Goal: Transaction & Acquisition: Book appointment/travel/reservation

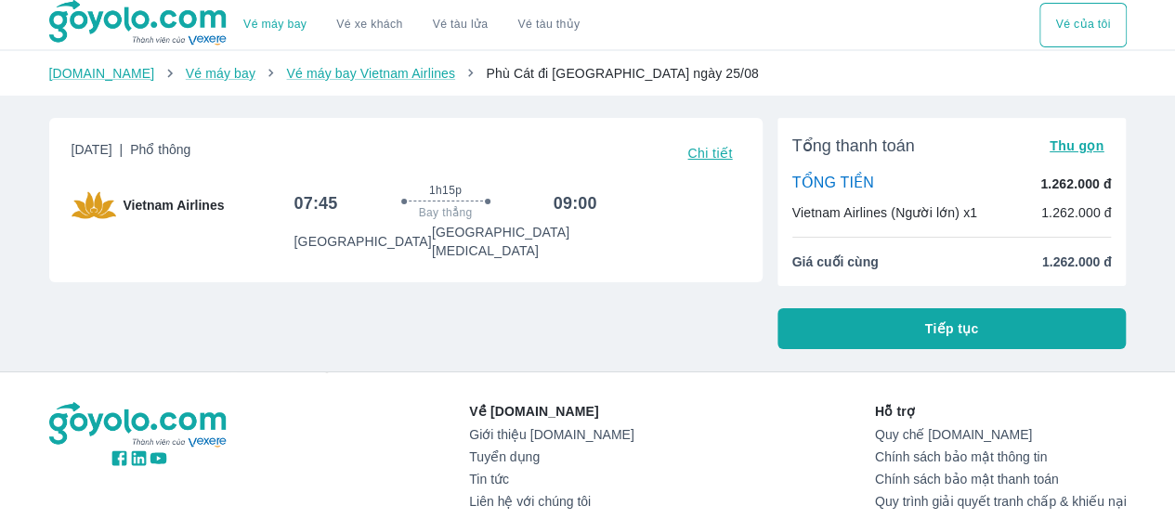
click at [522, 196] on div "1h15p Bay thẳng" at bounding box center [445, 203] width 201 height 40
click at [301, 58] on div "Goyolo.com Vé máy bay Vé máy bay Vietnam Airlines Phù Cát đi Hồ Chí Minh ngày 2…" at bounding box center [587, 73] width 1175 height 45
click at [334, 74] on link "Vé máy bay Vietnam Airlines" at bounding box center [370, 73] width 169 height 15
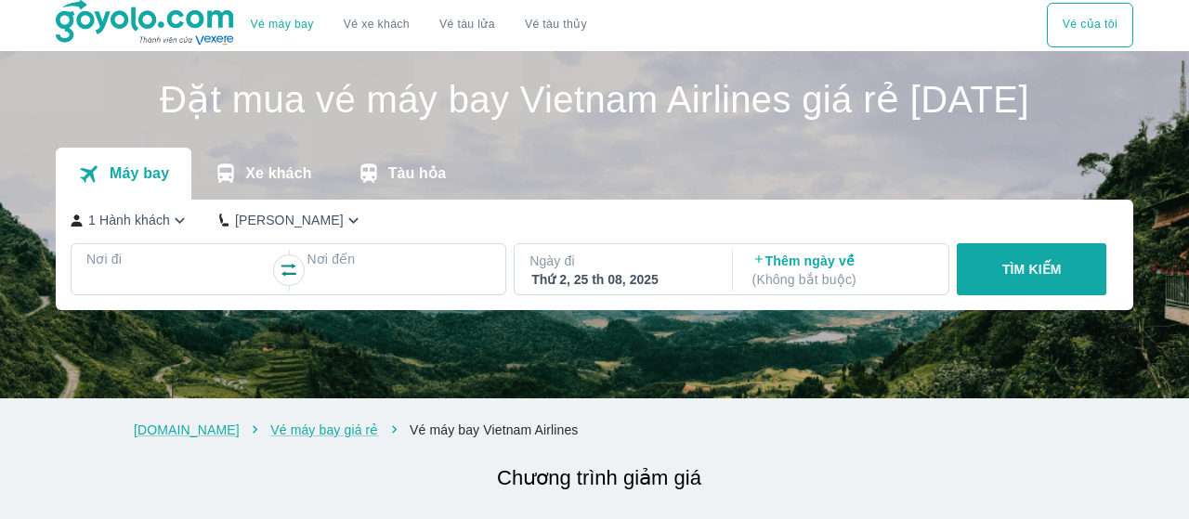
click at [156, 118] on h1 "Đặt mua vé máy bay Vietnam Airlines giá rẻ [DATE]" at bounding box center [595, 99] width 1078 height 37
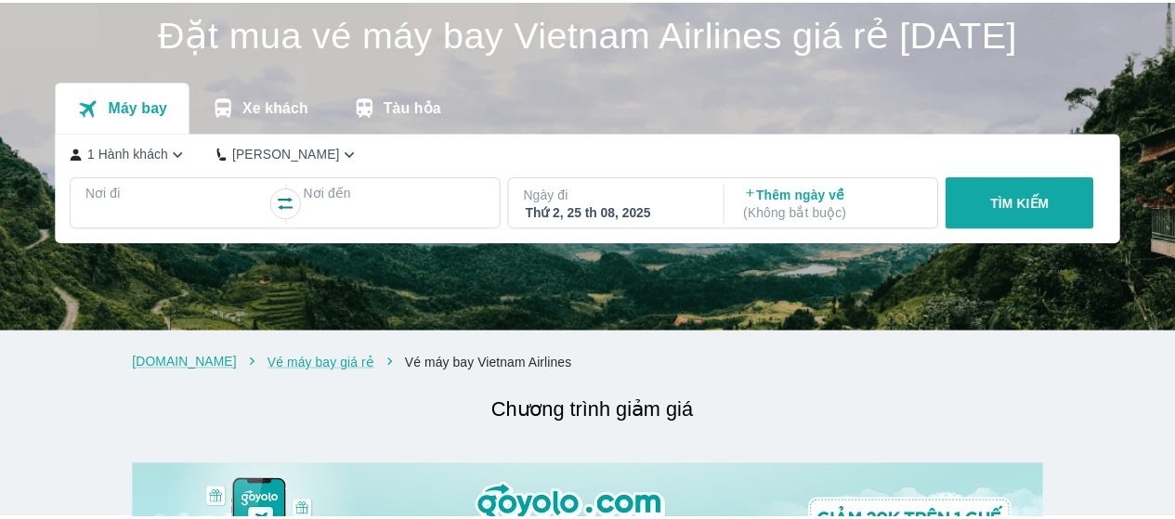
scroll to position [93, 0]
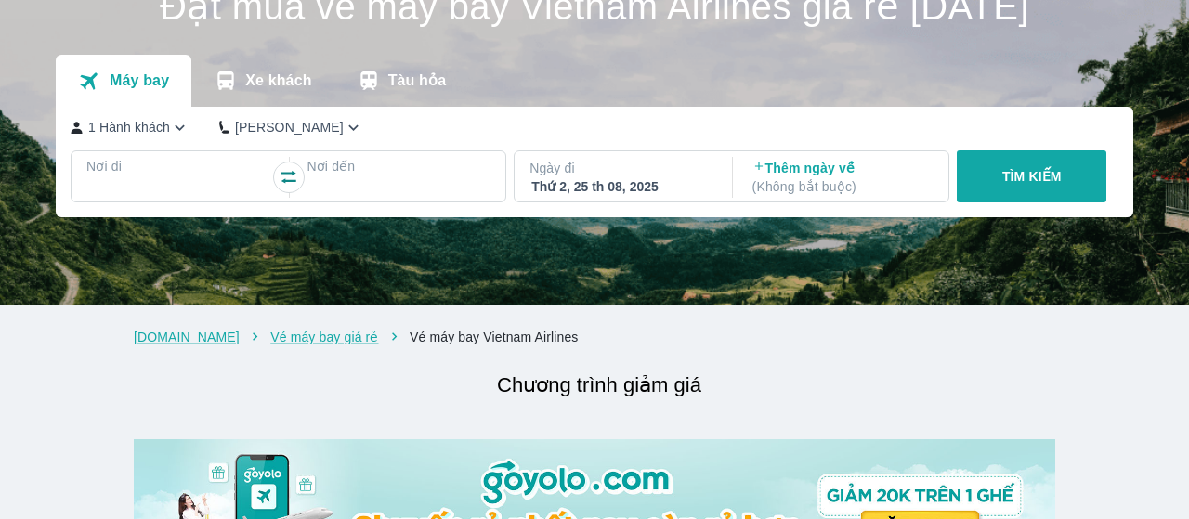
click at [756, 196] on p "( Không bắt buộc )" at bounding box center [842, 186] width 180 height 19
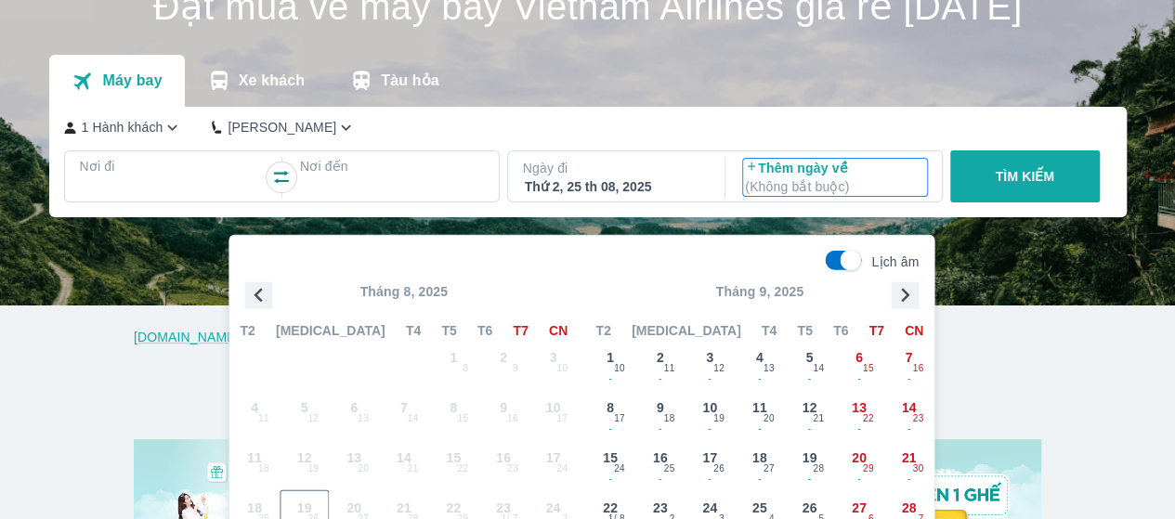
click at [767, 150] on div "1 Hành khách Phổ Thông Nơi đi Nơi đến Ngày đi Thứ 2, 25 th 08, 2025 Select is f…" at bounding box center [588, 162] width 1078 height 111
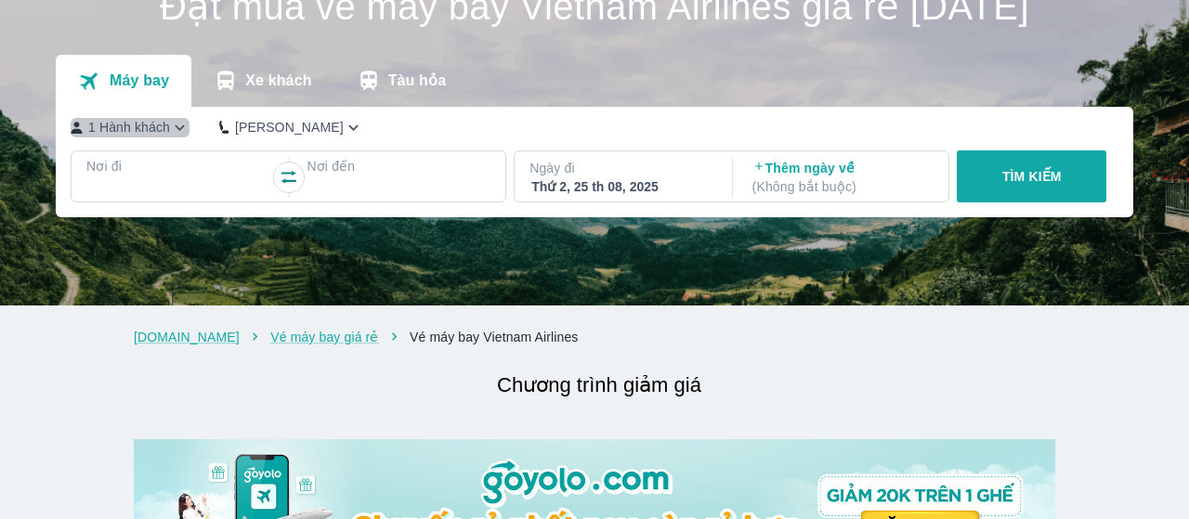
click at [170, 137] on icon "button" at bounding box center [180, 128] width 20 height 20
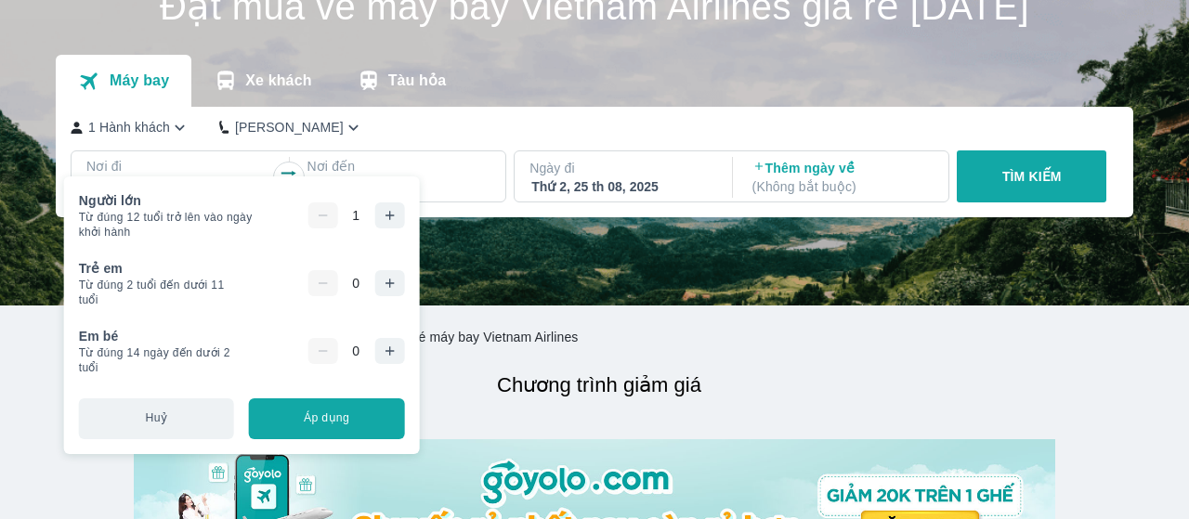
click at [389, 219] on icon "button" at bounding box center [389, 215] width 15 height 15
click at [372, 411] on button "Áp dụng" at bounding box center [326, 419] width 155 height 41
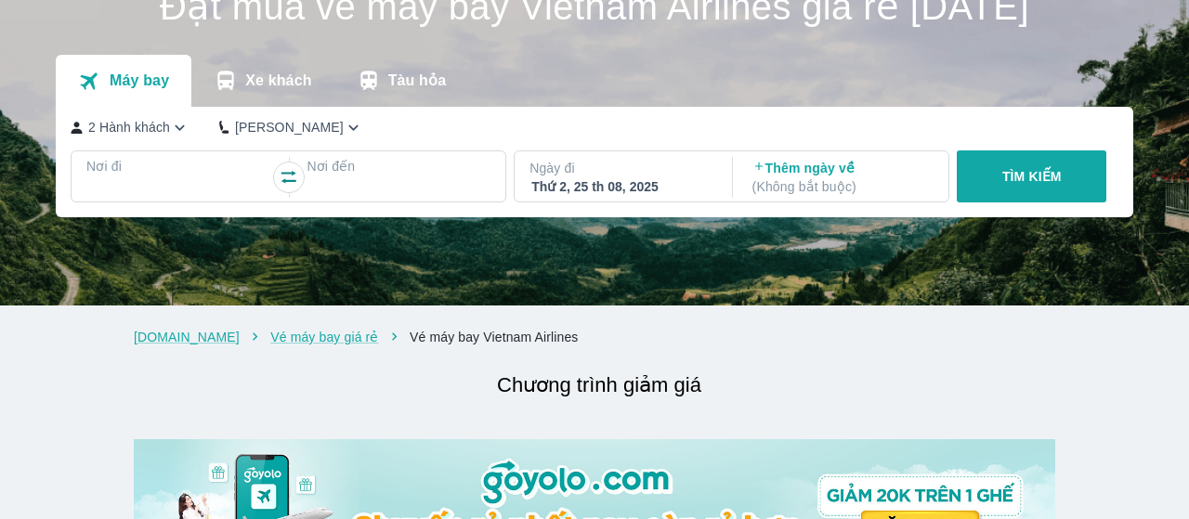
click at [100, 202] on div at bounding box center [178, 189] width 184 height 26
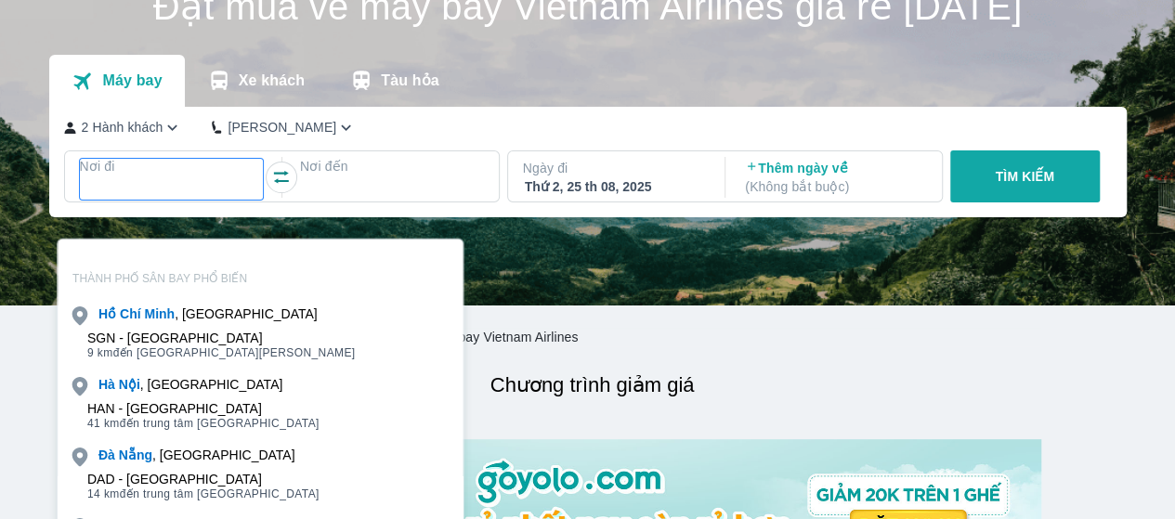
click at [143, 331] on div "SGN - Sân bay Tân Sơn Nhất" at bounding box center [221, 338] width 268 height 15
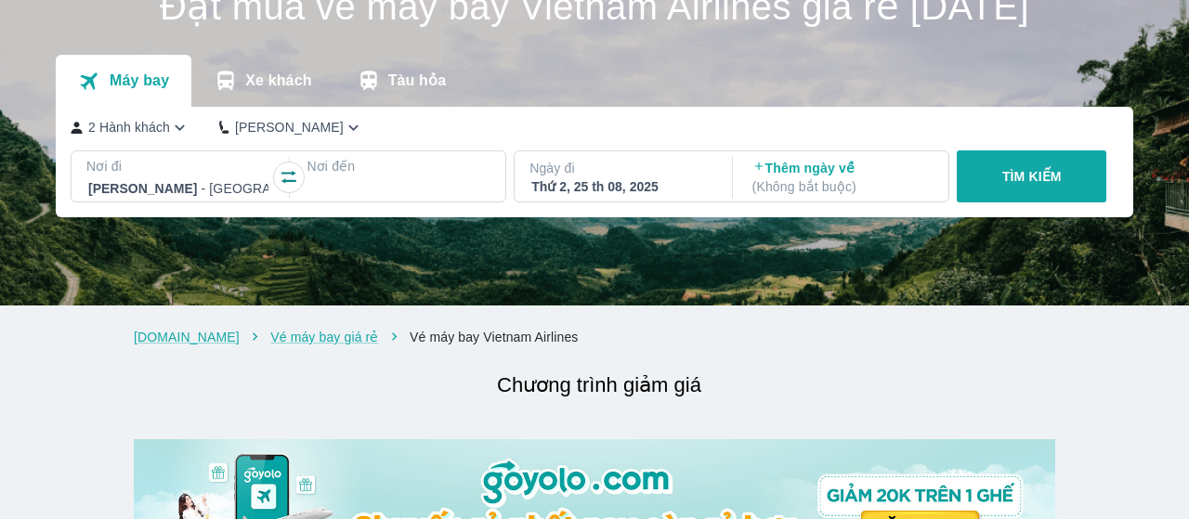
click at [397, 200] on div at bounding box center [398, 188] width 180 height 22
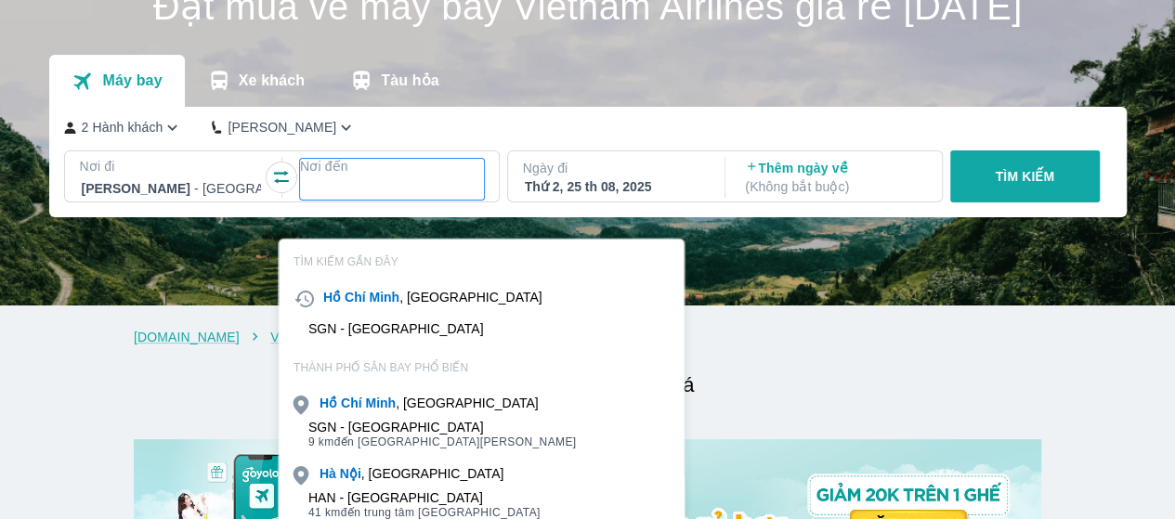
click at [273, 187] on icon "button" at bounding box center [281, 177] width 19 height 19
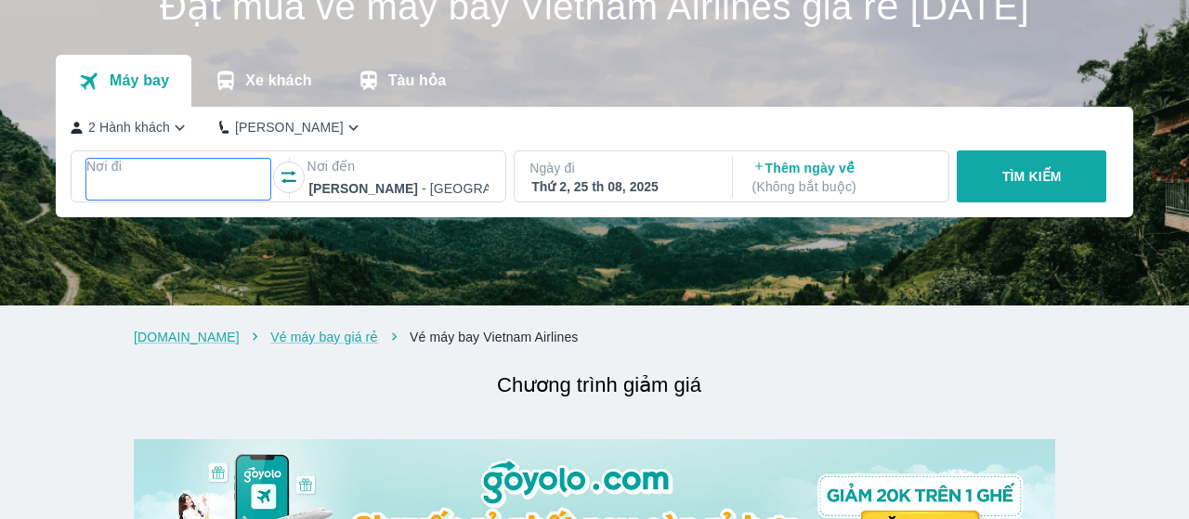
click at [169, 202] on div at bounding box center [178, 189] width 184 height 26
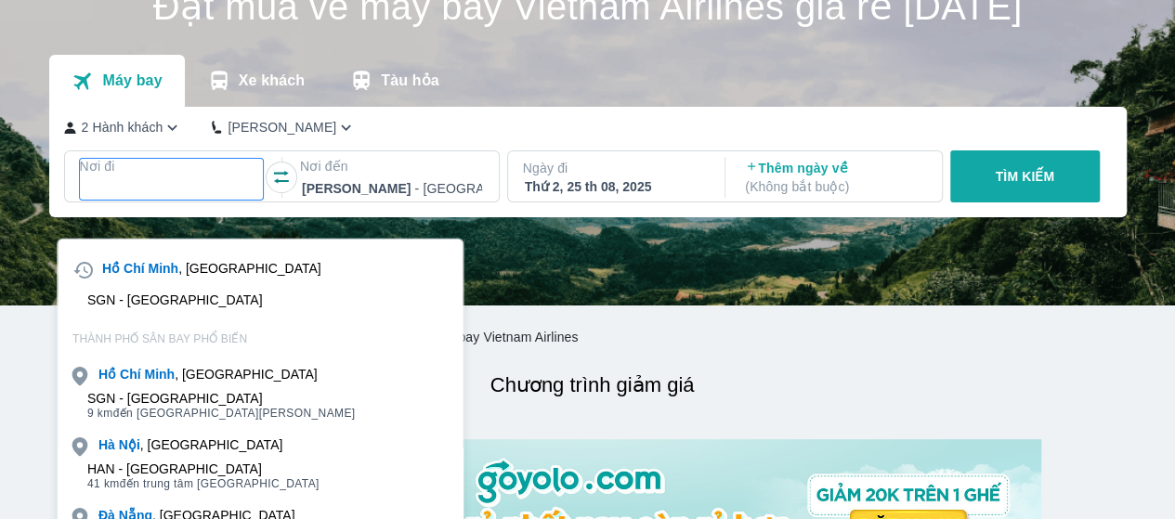
scroll to position [0, 0]
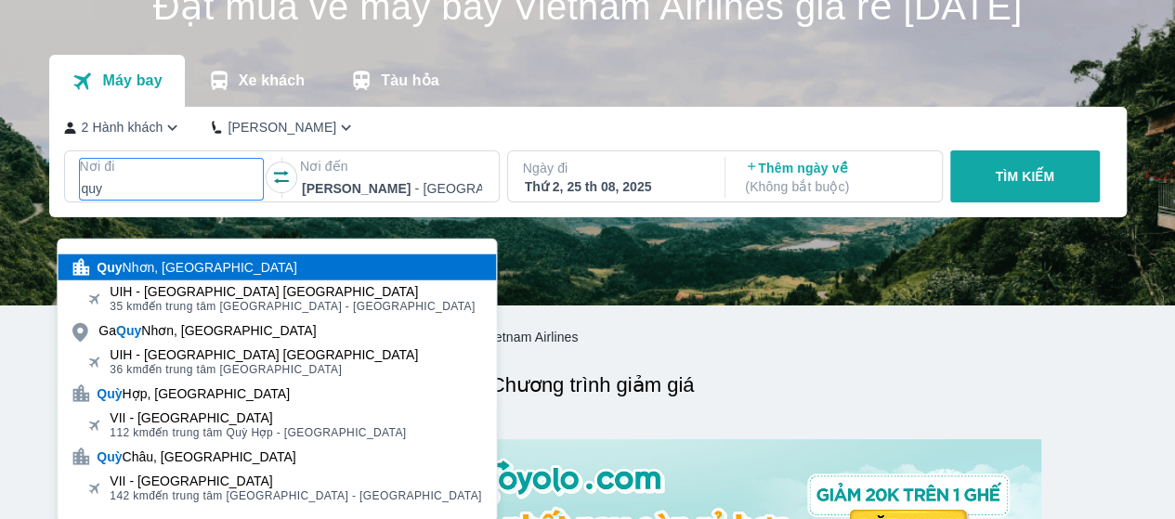
type input "quy"
click at [154, 268] on div "Quy Nhơn, Việt Nam" at bounding box center [197, 267] width 200 height 19
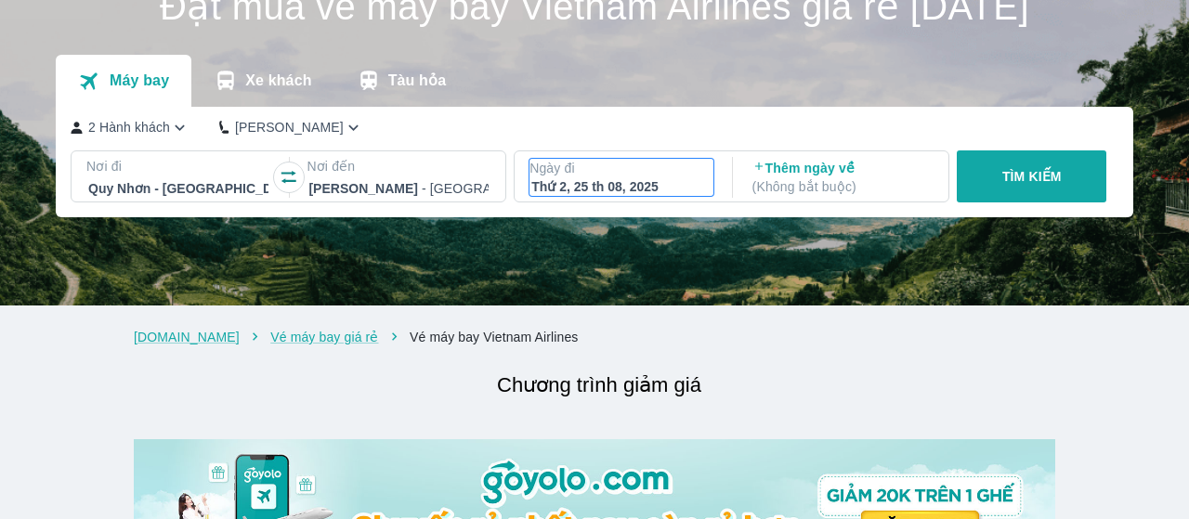
click at [660, 196] on div "Thứ 2, 25 th 08, 2025" at bounding box center [621, 186] width 180 height 19
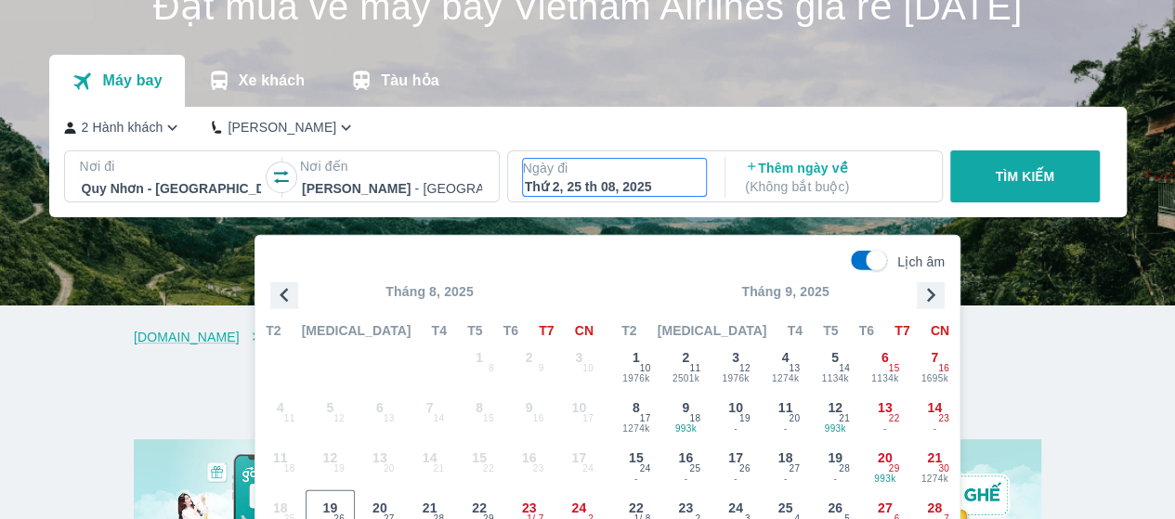
scroll to position [186, 0]
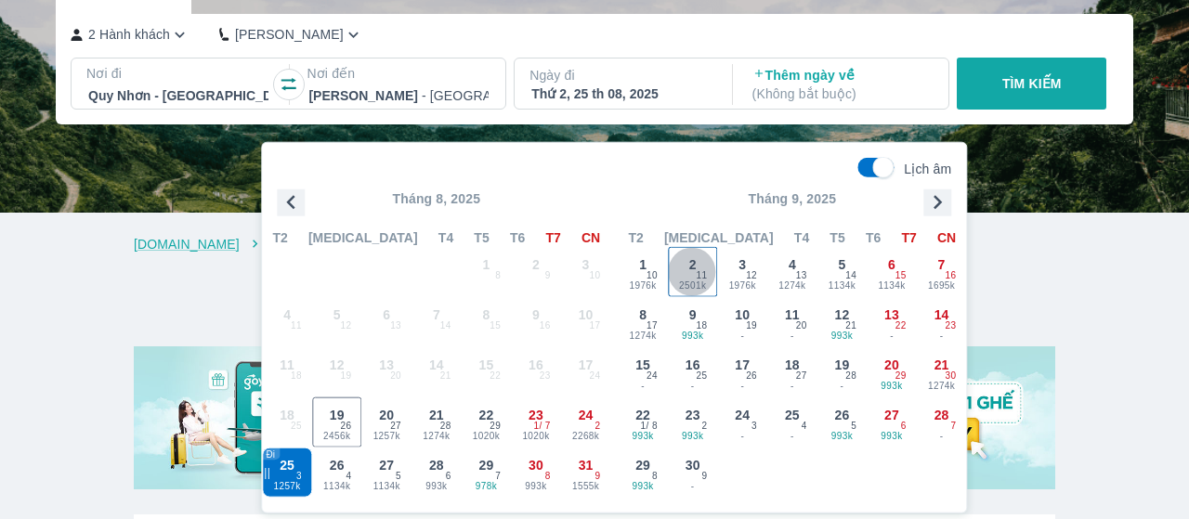
click at [707, 268] on div "2 2501k 11" at bounding box center [693, 272] width 48 height 48
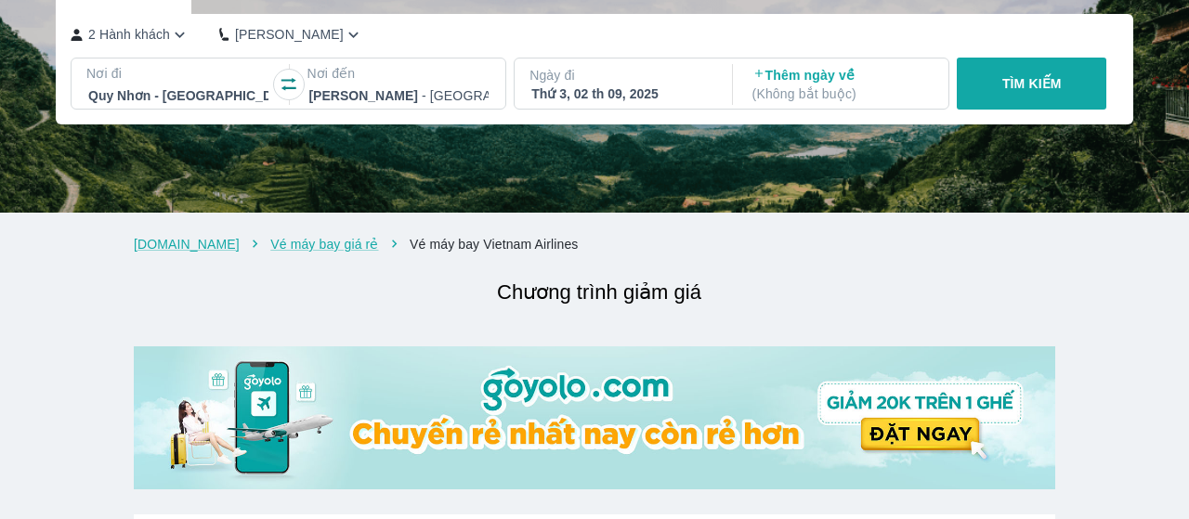
click at [1042, 93] on p "TÌM KIẾM" at bounding box center [1031, 83] width 59 height 19
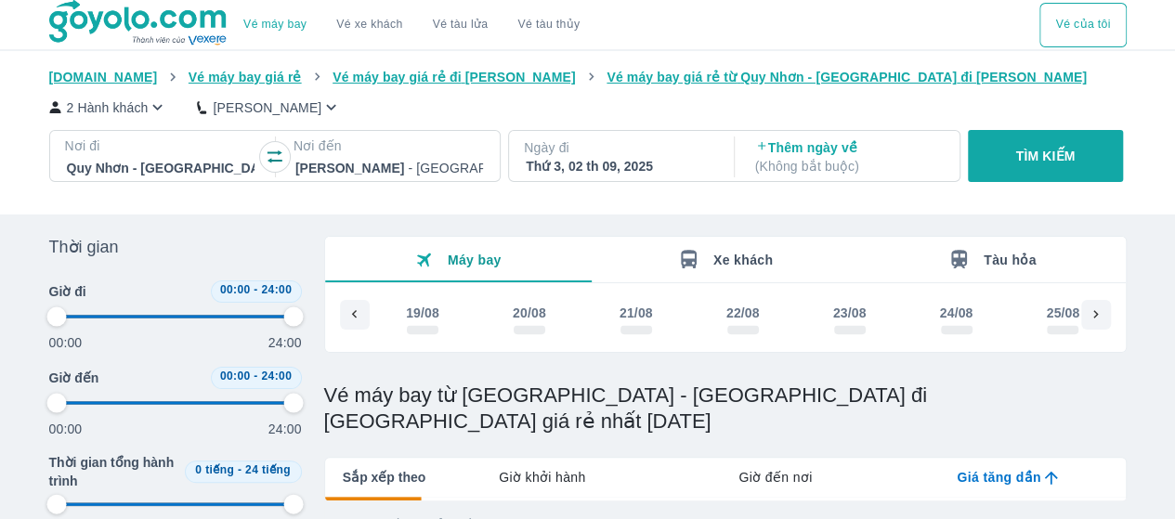
scroll to position [0, 964]
type input "97.9166666666667"
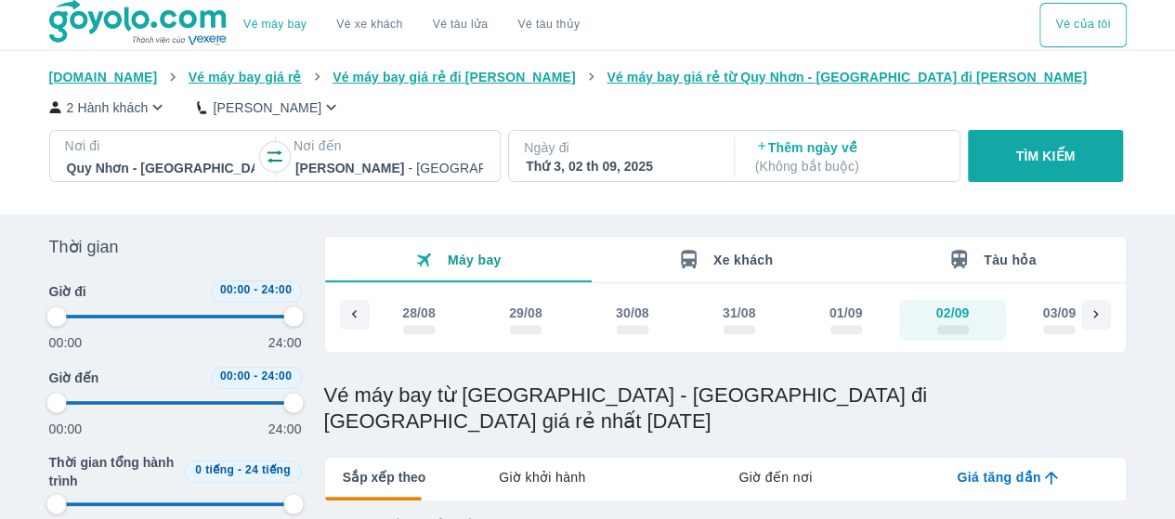
type input "97.9166666666667"
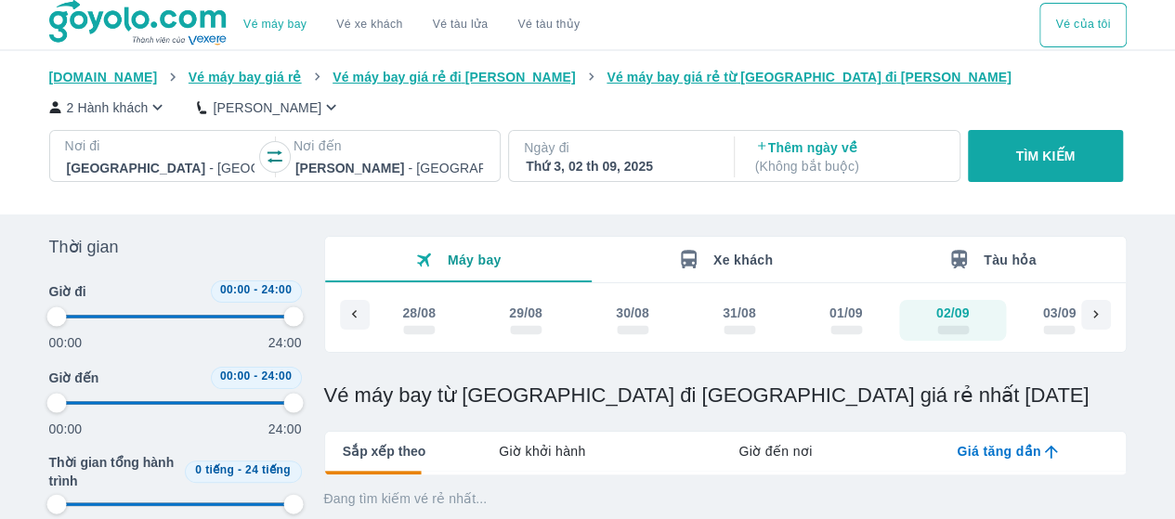
type input "97.9166666666667"
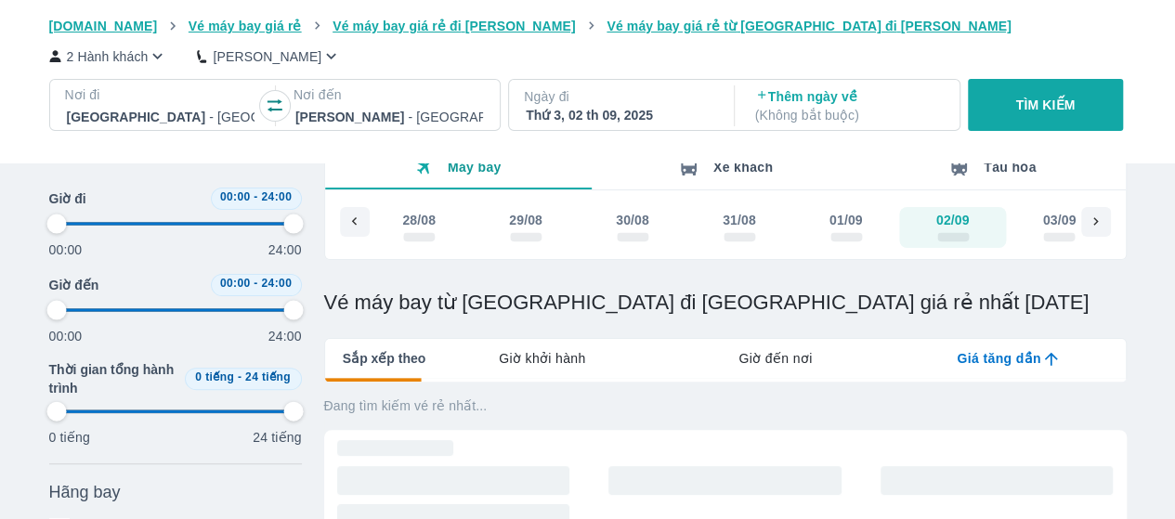
type input "97.9166666666667"
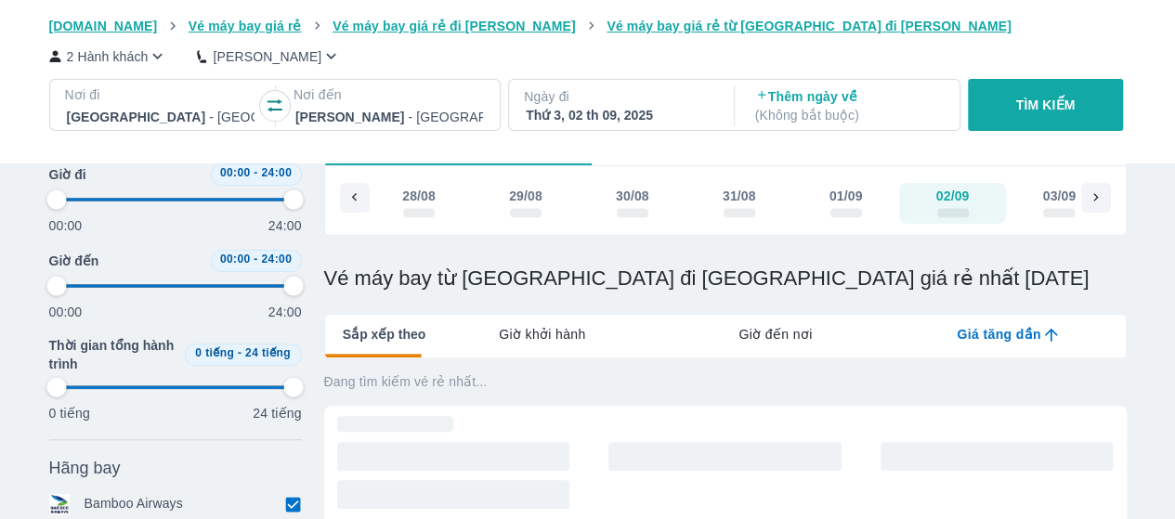
scroll to position [186, 0]
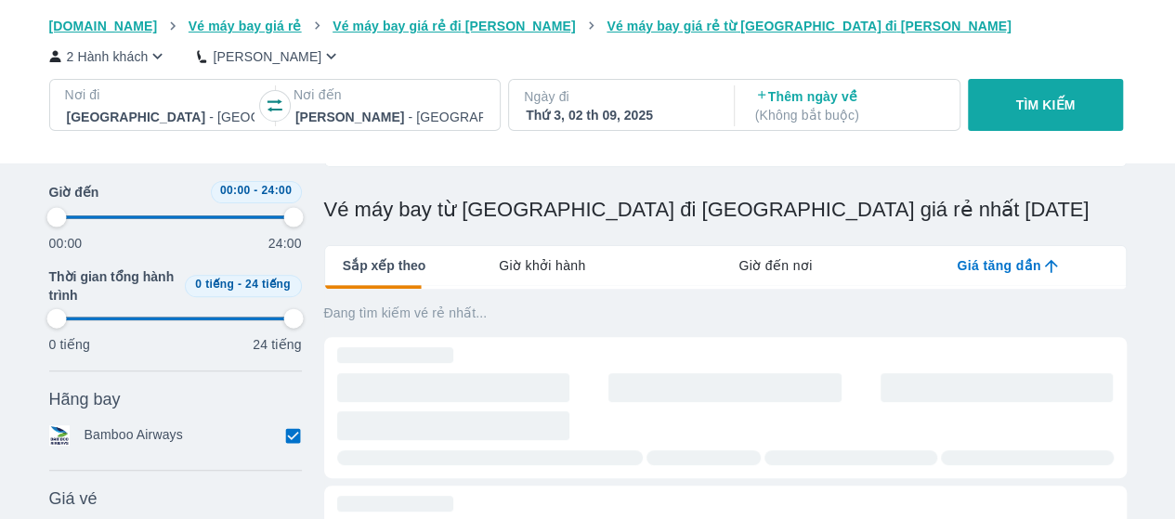
type input "97.9166666666667"
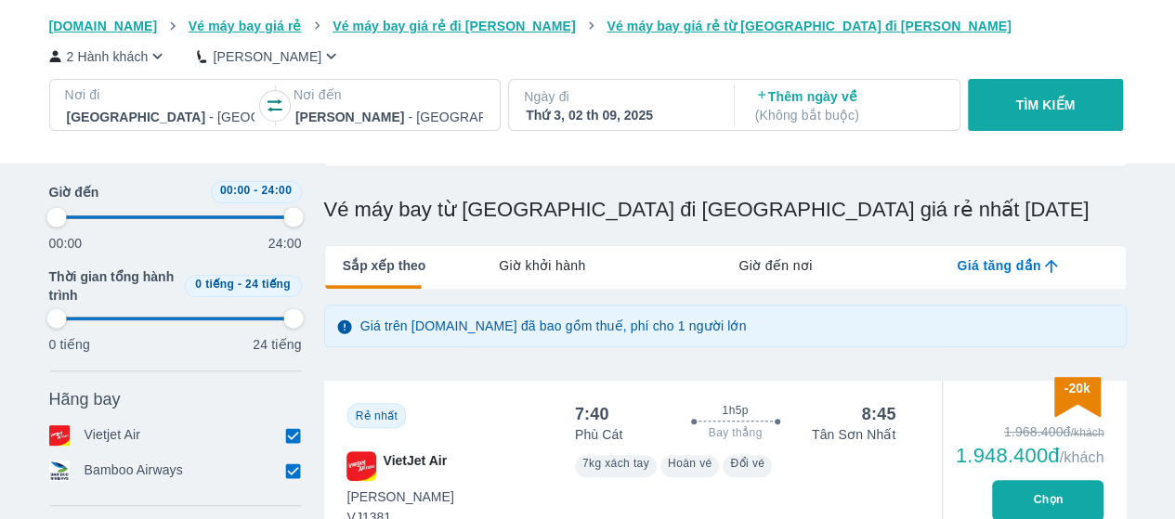
type input "97.9166666666667"
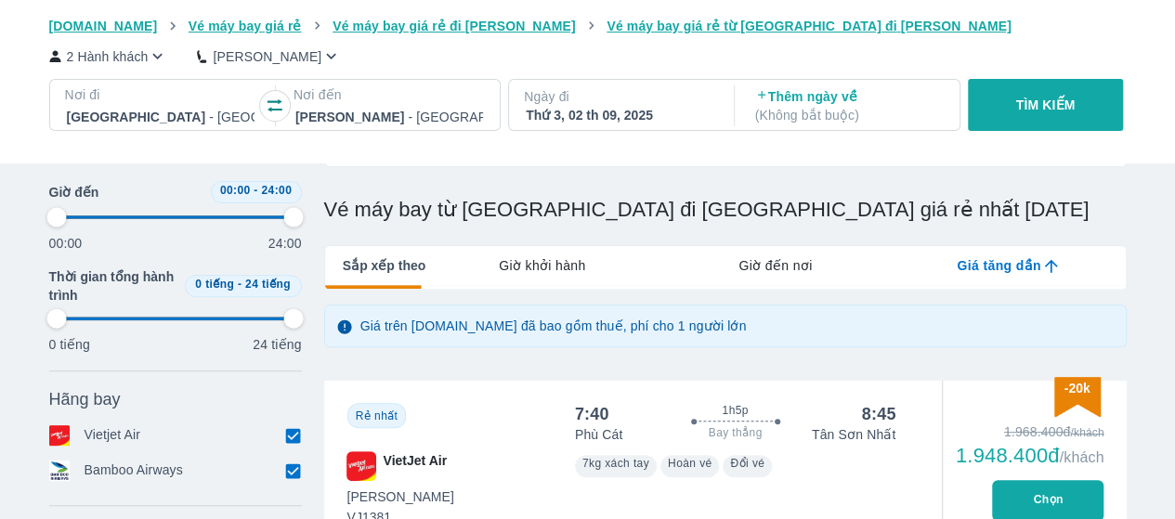
type input "97.9166666666667"
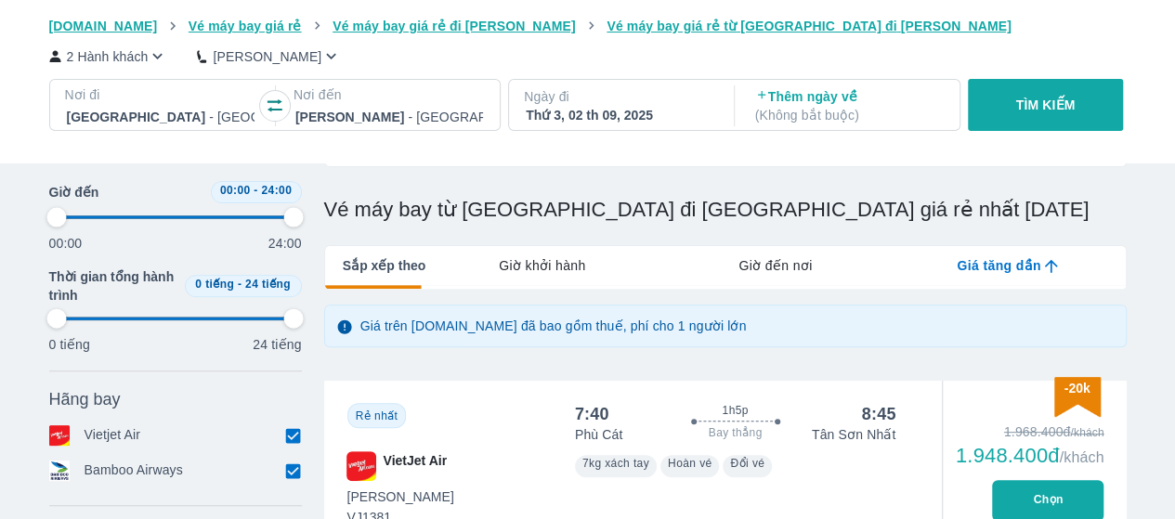
type input "97.9166666666667"
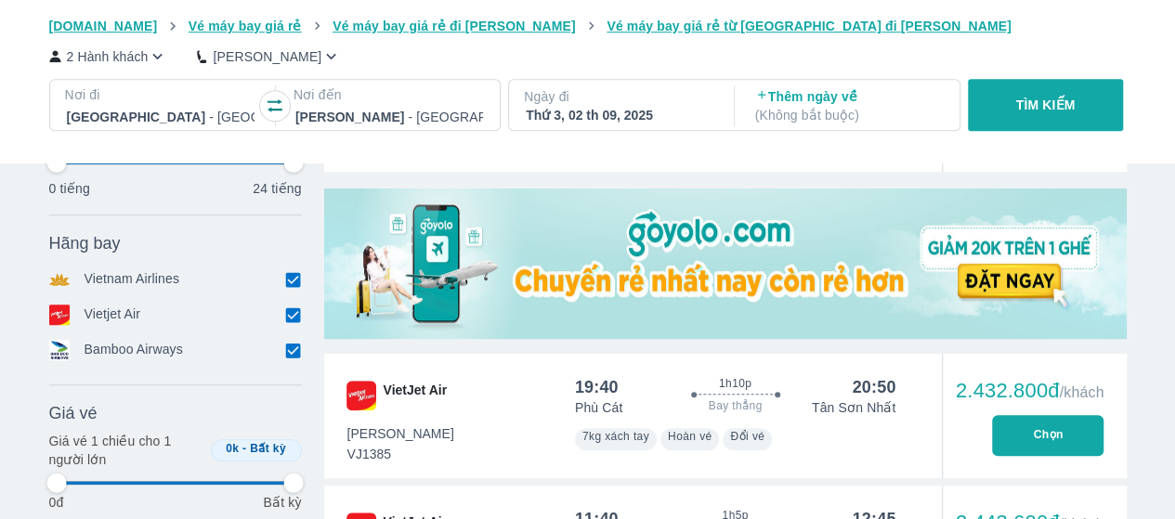
type input "97.9166666666667"
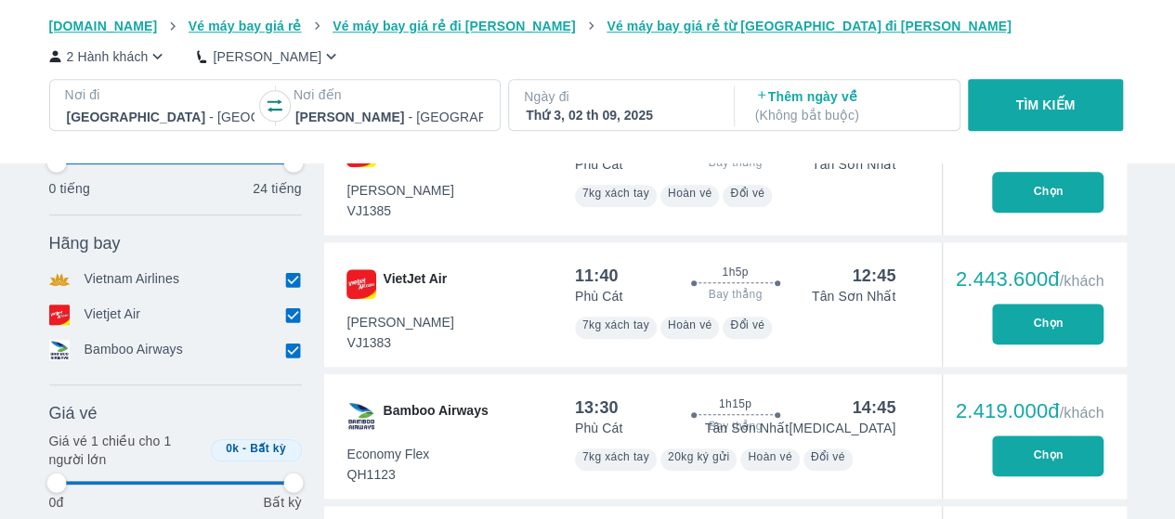
scroll to position [836, 0]
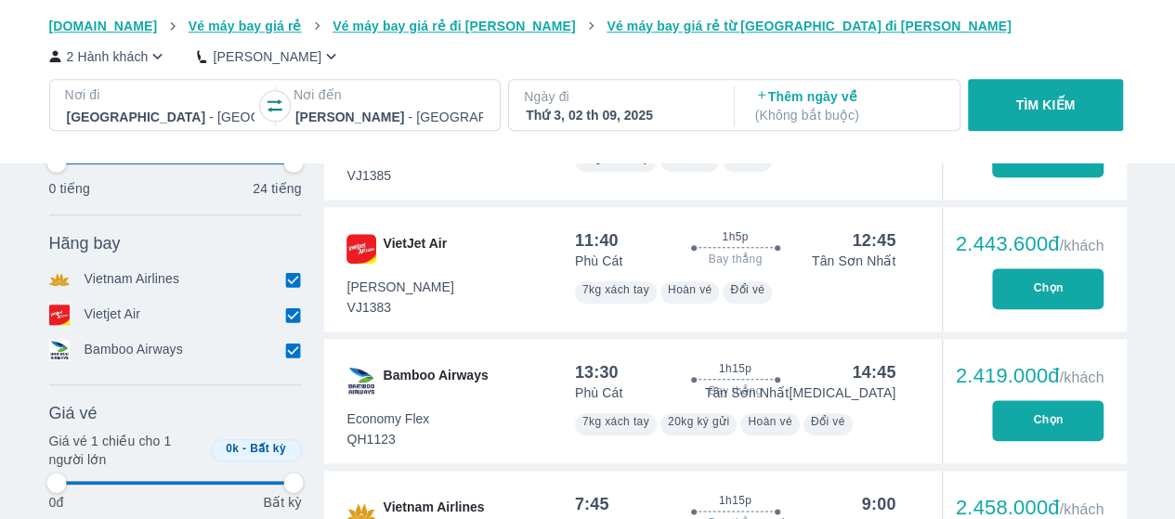
type input "97.9166666666667"
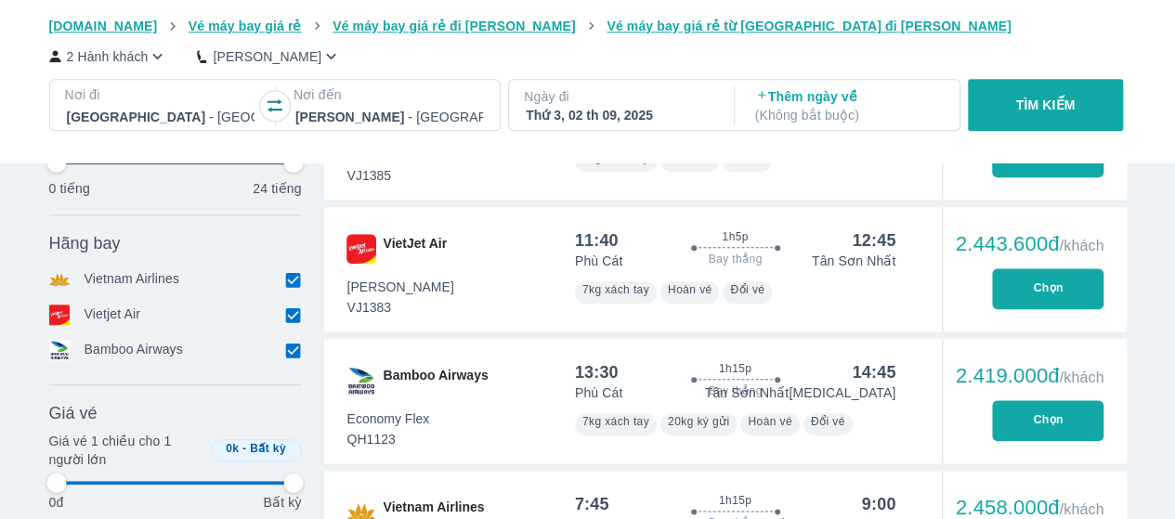
type input "97.9166666666667"
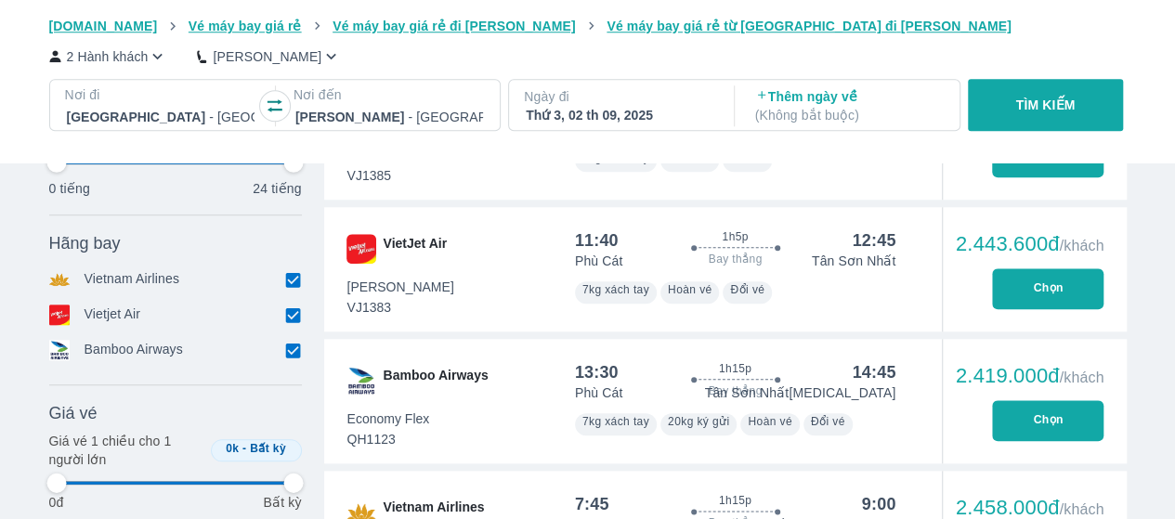
type input "97.9166666666667"
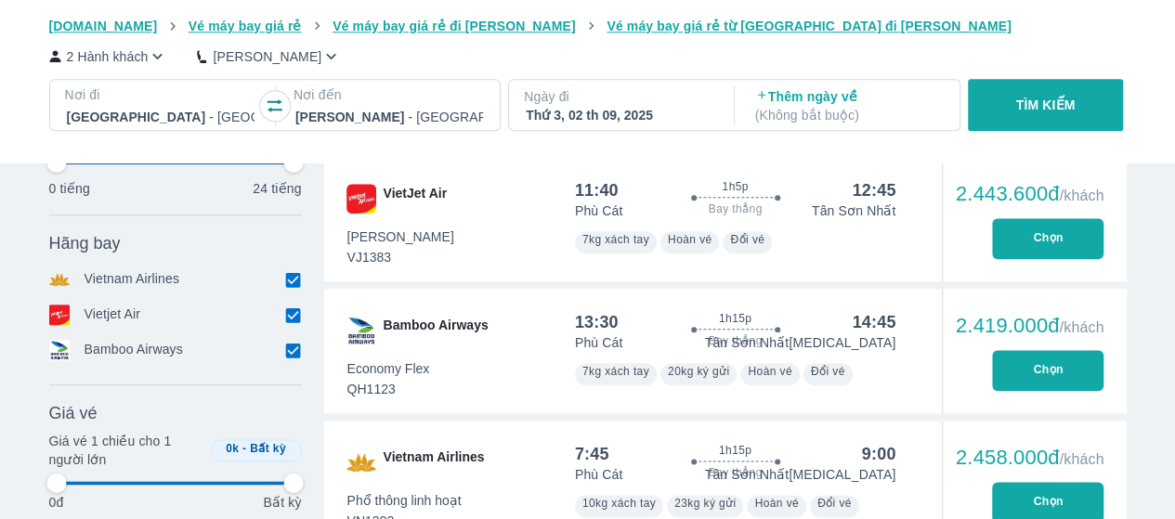
type input "97.9166666666667"
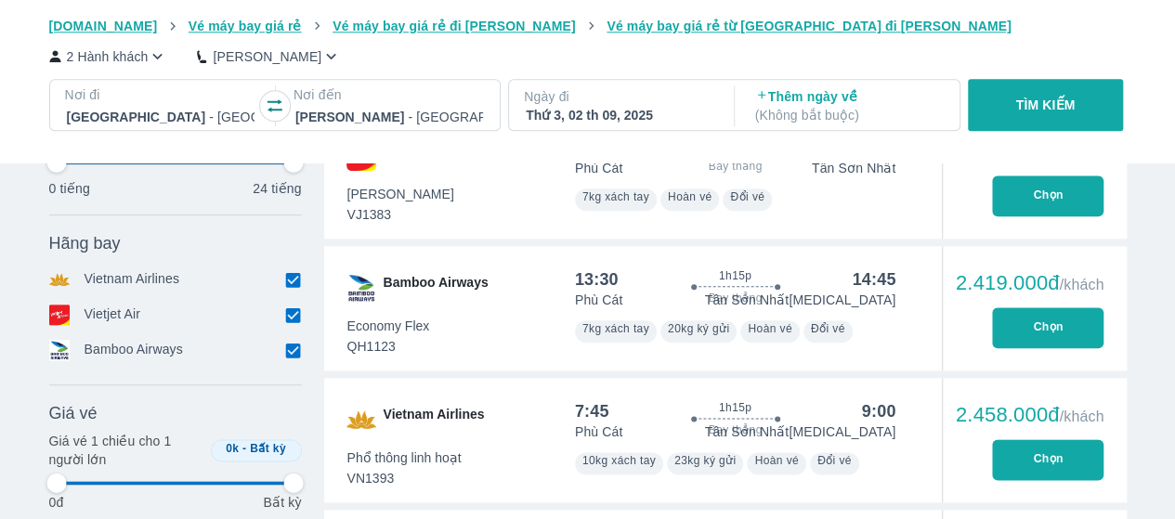
type input "97.9166666666667"
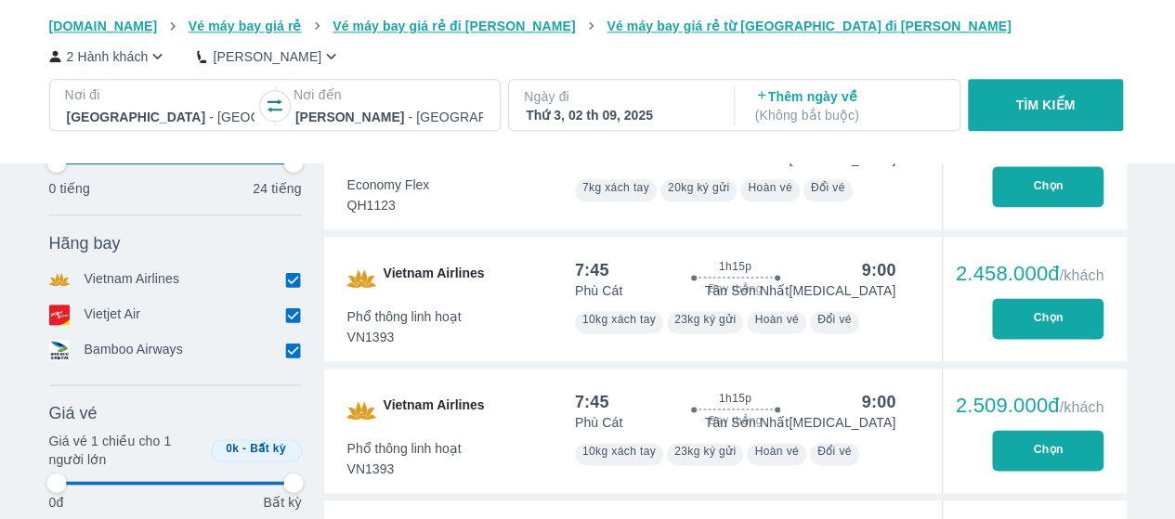
scroll to position [1115, 0]
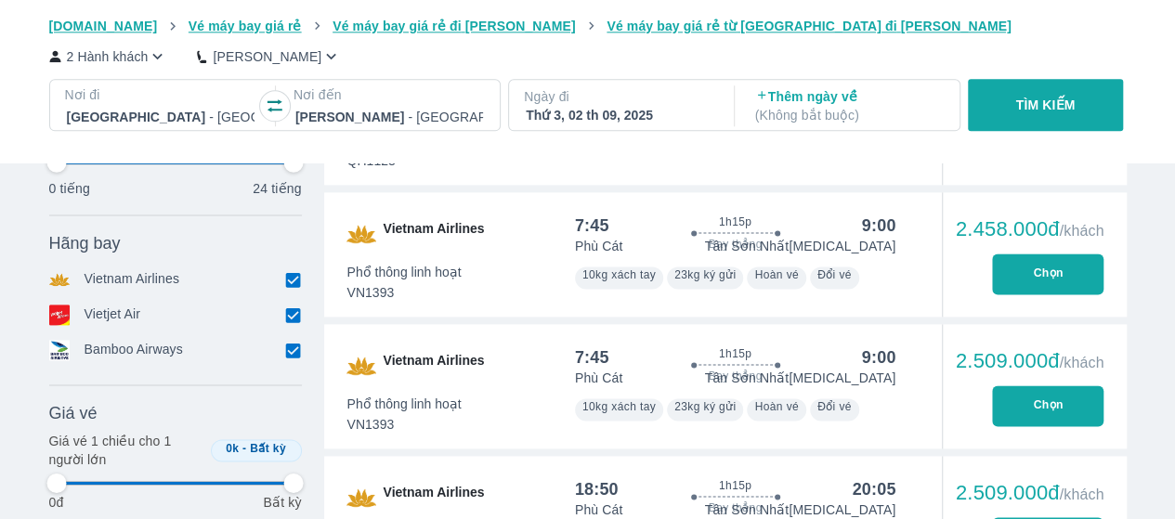
type input "97.9166666666667"
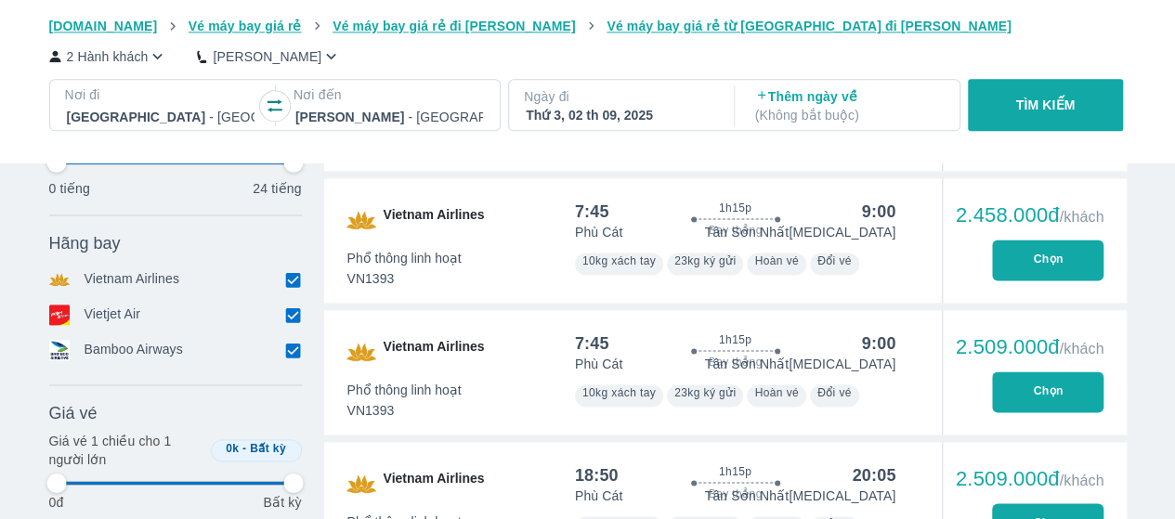
type input "97.9166666666667"
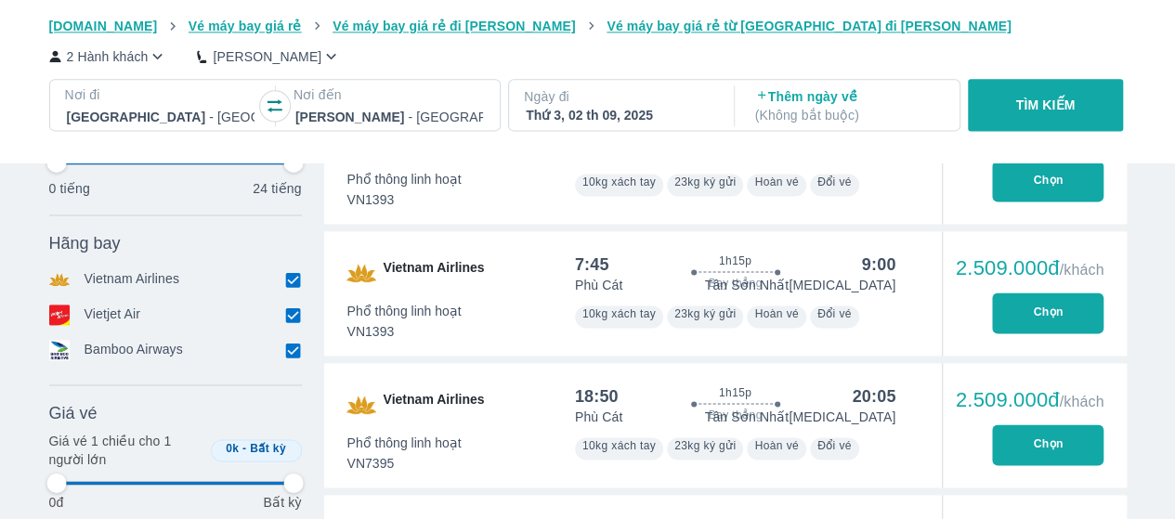
type input "97.9166666666667"
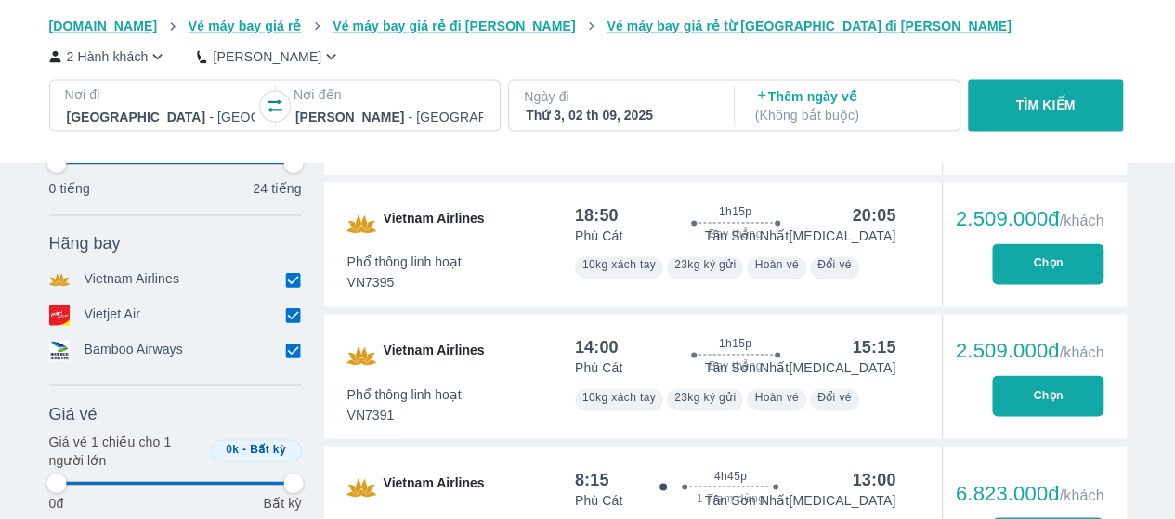
scroll to position [1393, 0]
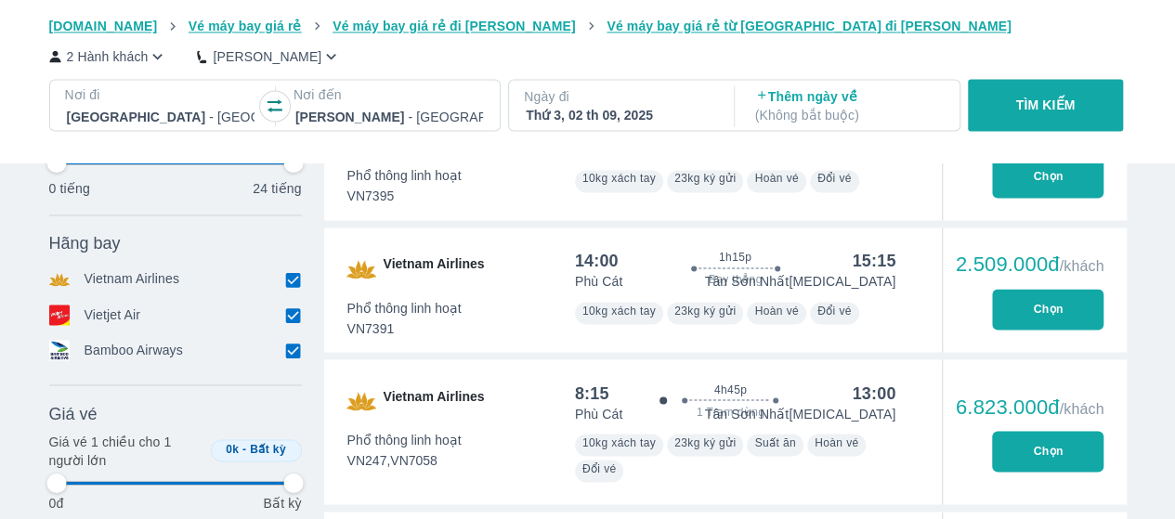
type input "97.9166666666667"
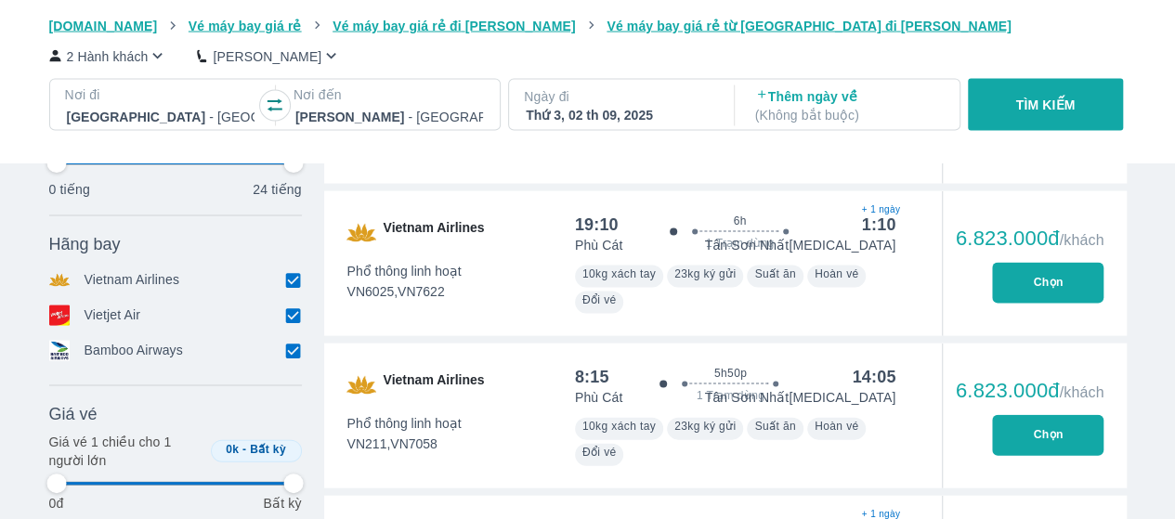
type input "97.9166666666667"
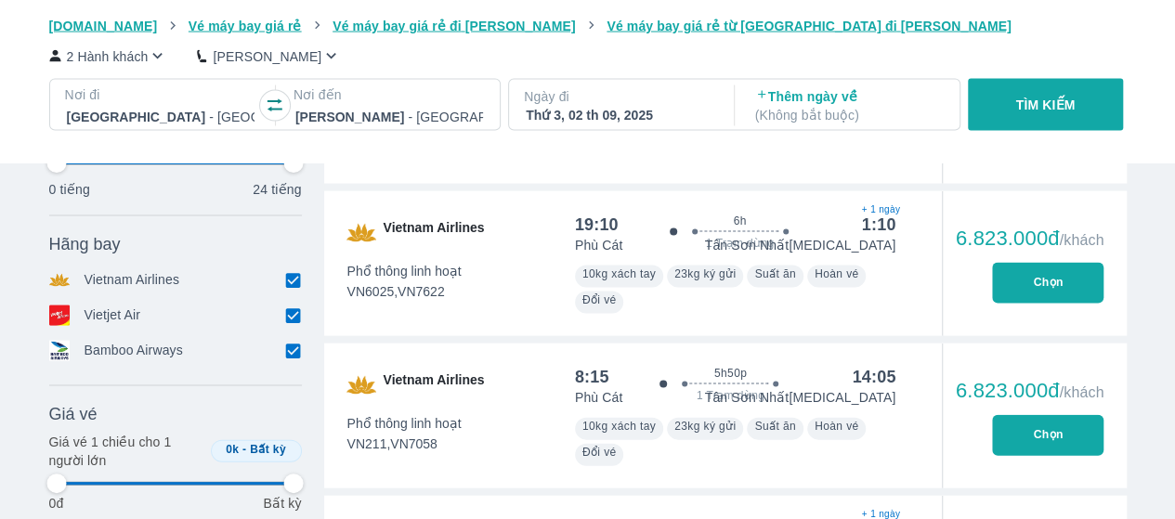
type input "97.9166666666667"
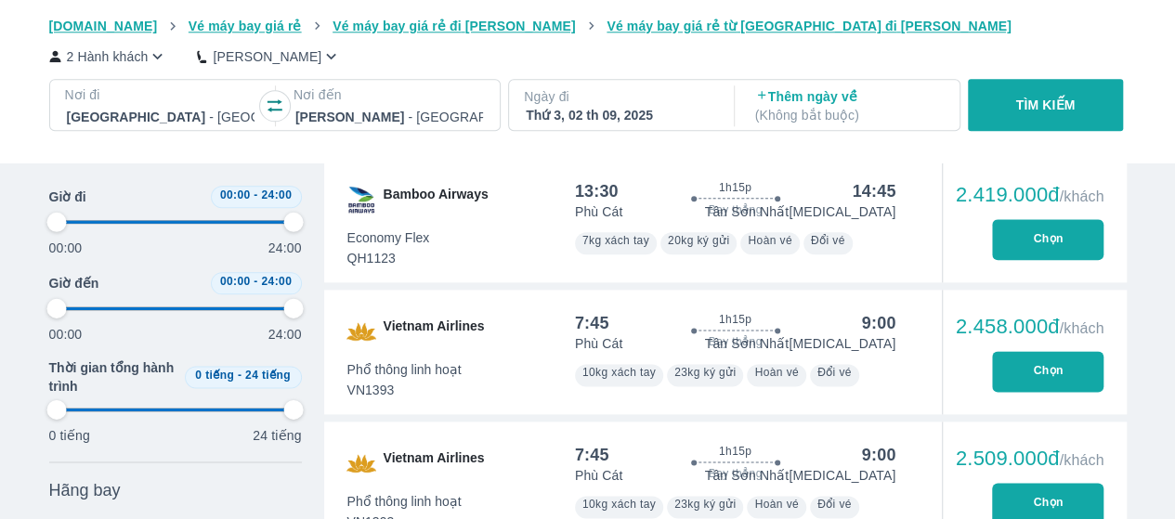
scroll to position [743, 0]
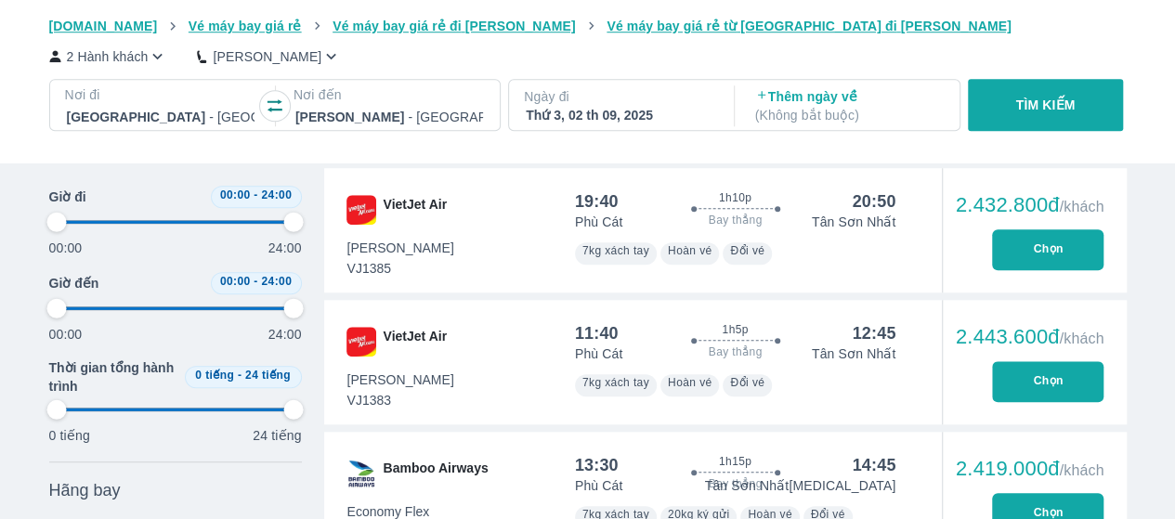
type input "97.9166666666667"
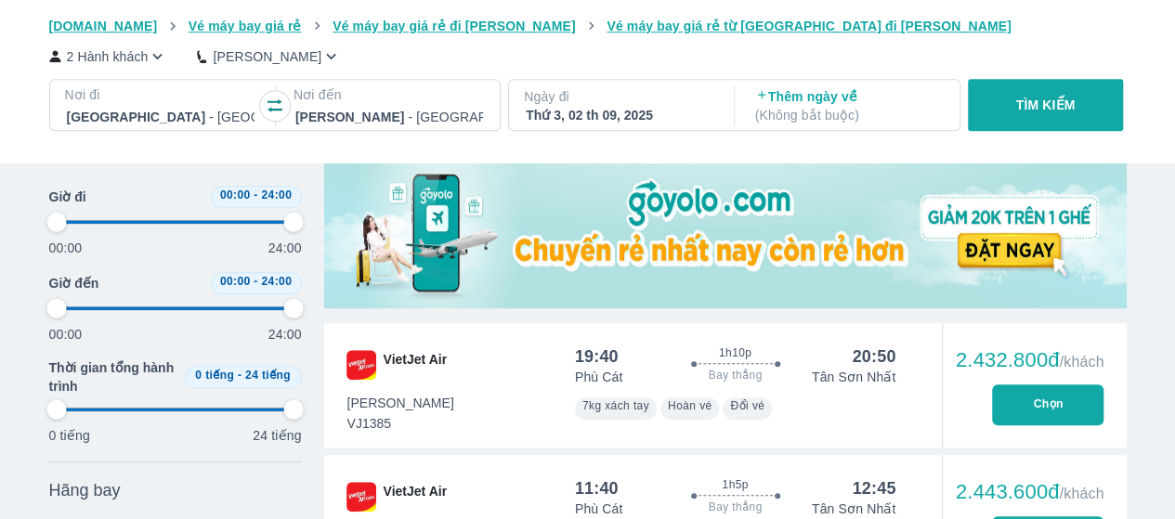
type input "97.9166666666667"
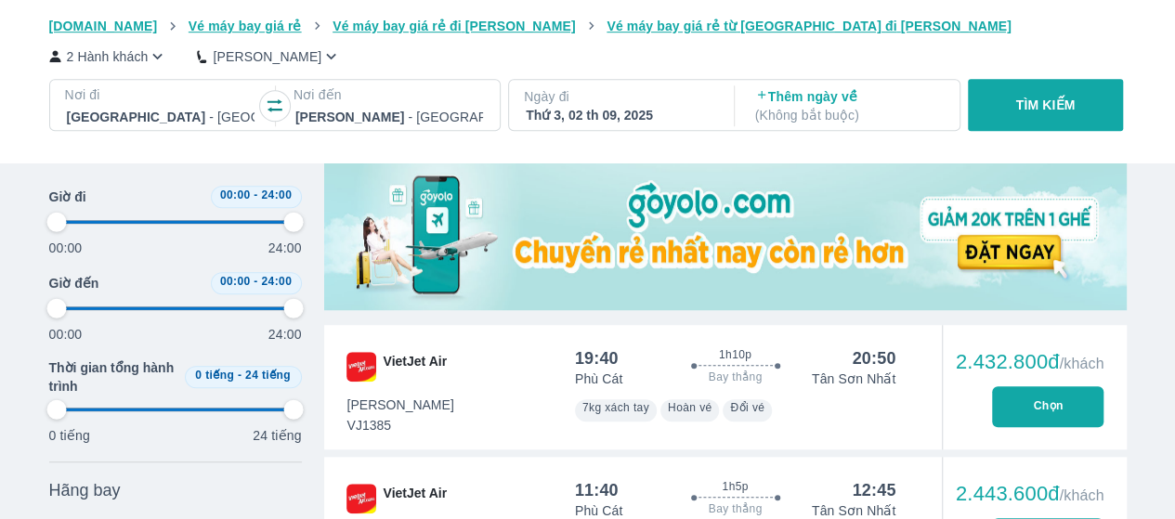
type input "97.9166666666667"
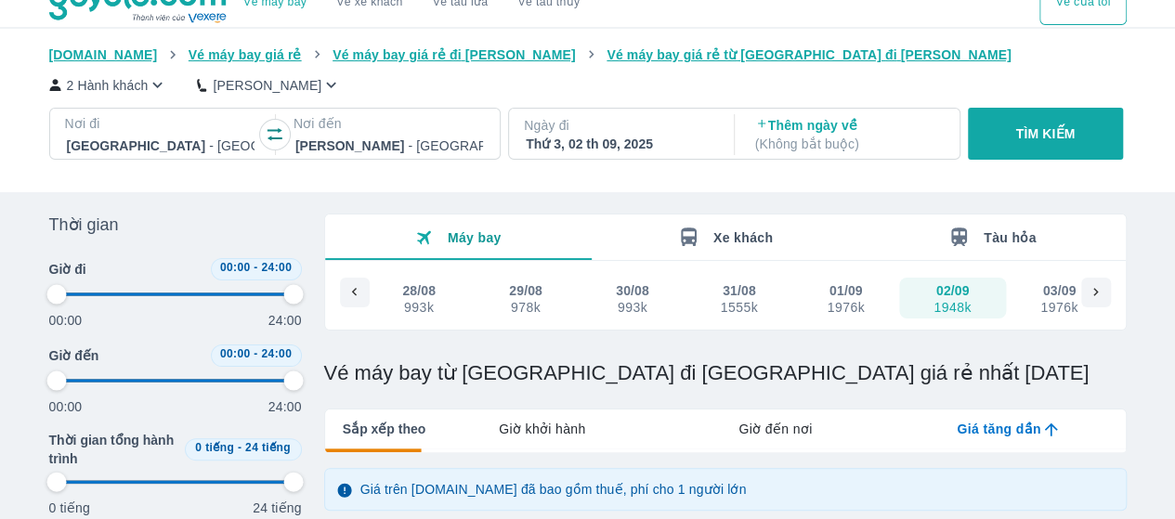
type input "97.9166666666667"
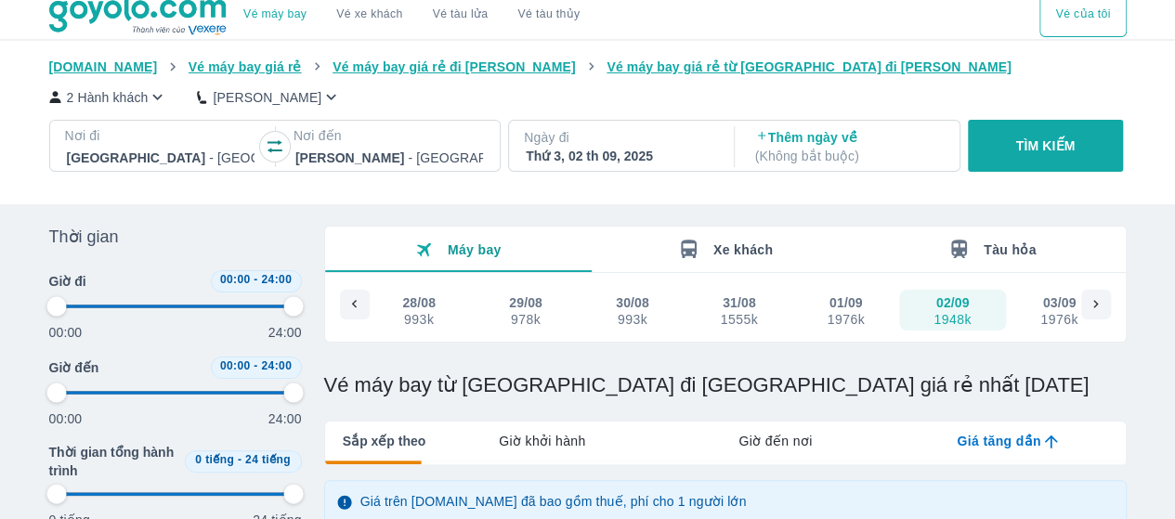
scroll to position [0, 0]
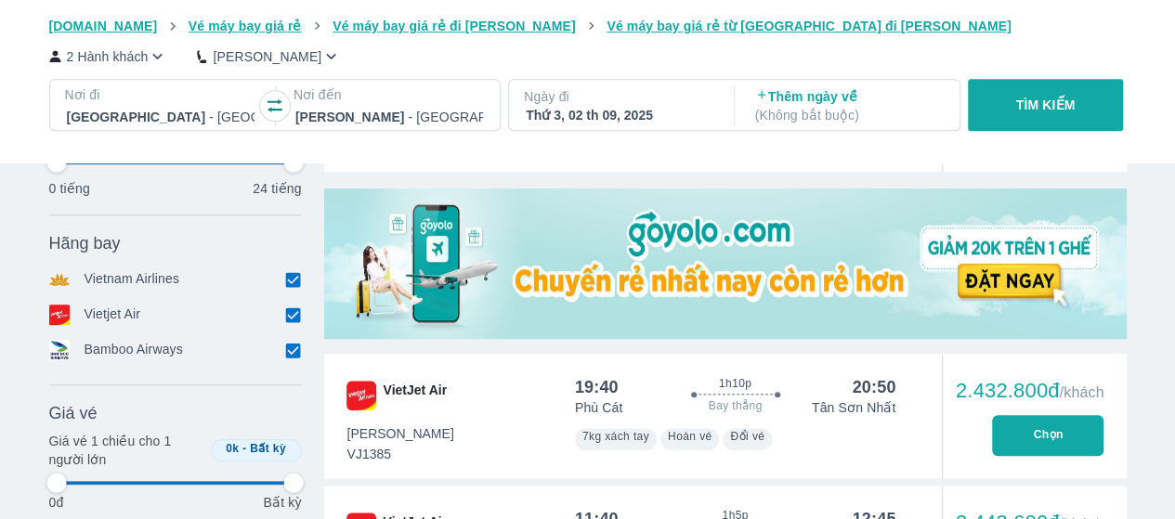
type input "97.9166666666667"
